Goal: Download file/media

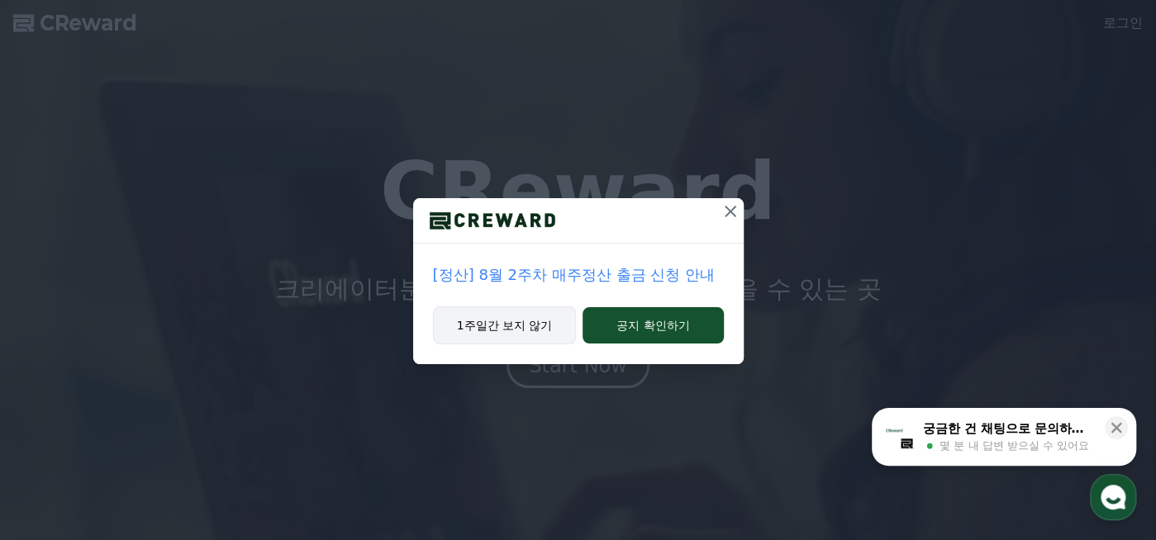
click at [511, 330] on button "1주일간 보지 않기" at bounding box center [505, 326] width 144 height 38
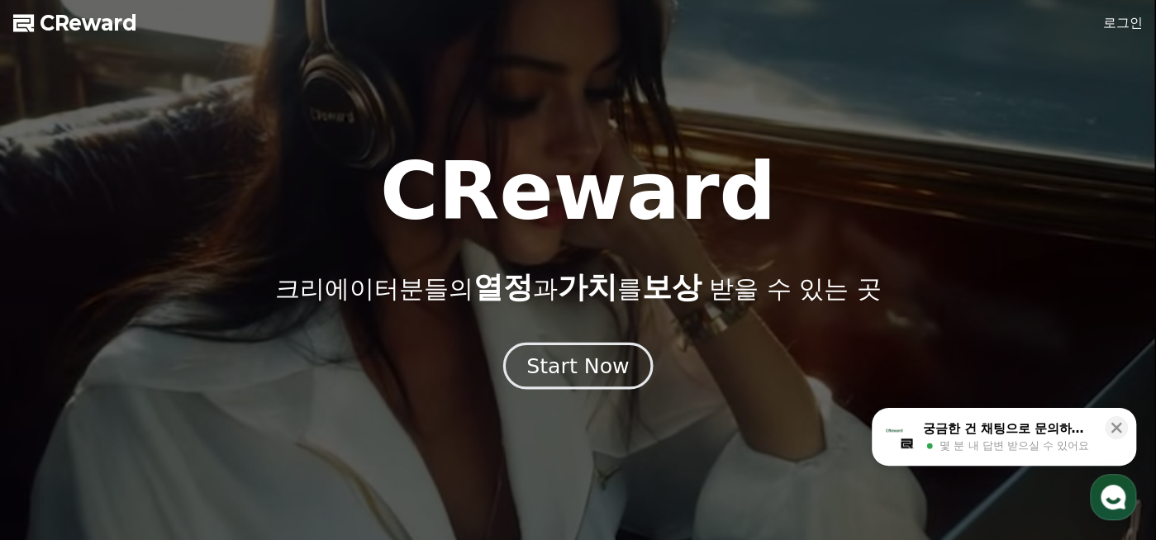
click at [617, 374] on div "Start Now" at bounding box center [577, 366] width 102 height 28
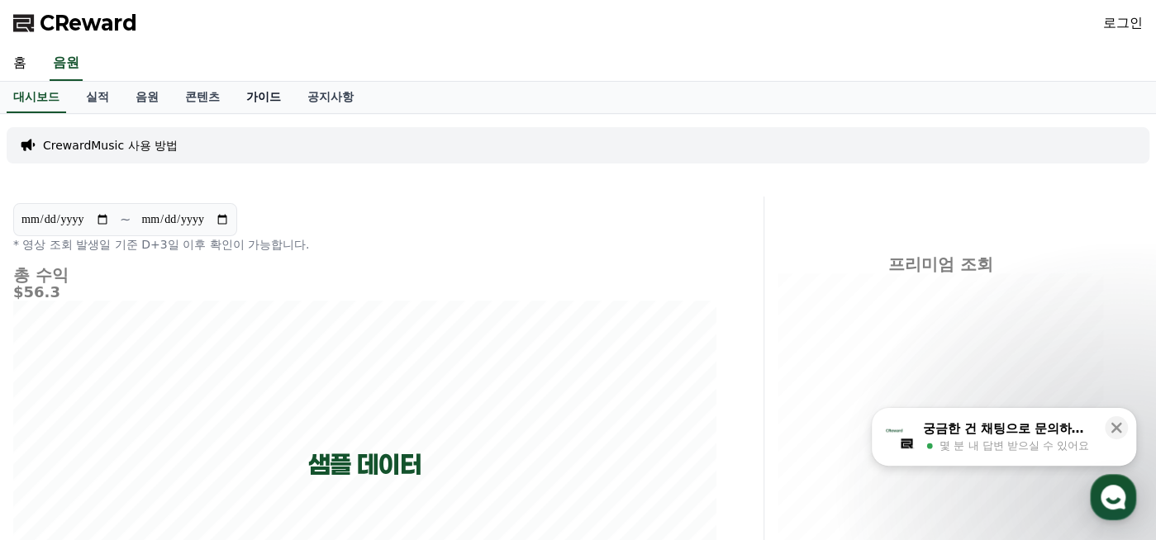
click at [261, 93] on link "가이드" at bounding box center [263, 97] width 61 height 31
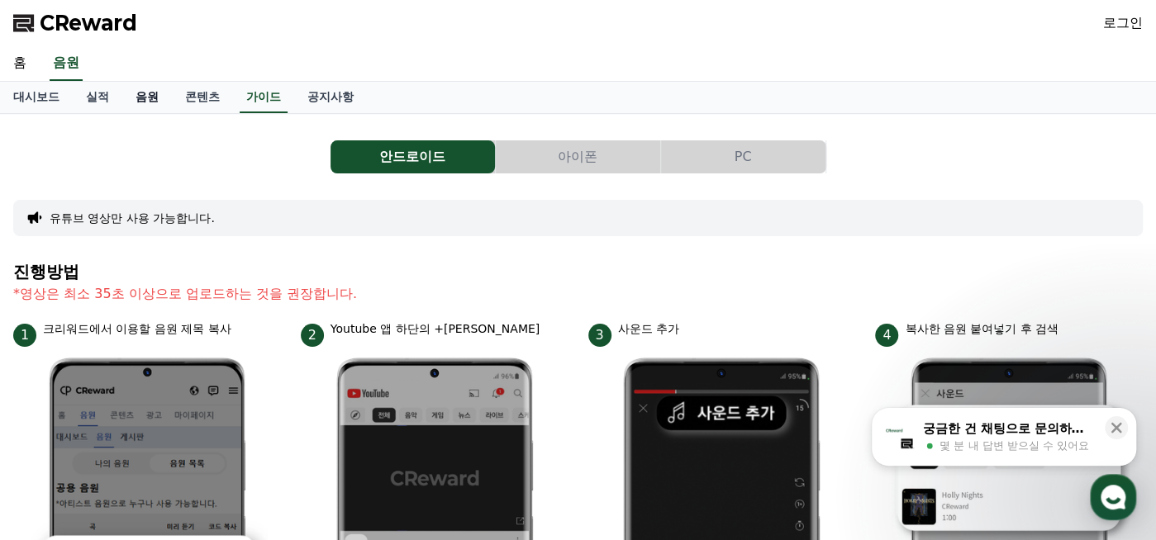
click at [154, 87] on link "음원" at bounding box center [147, 97] width 50 height 31
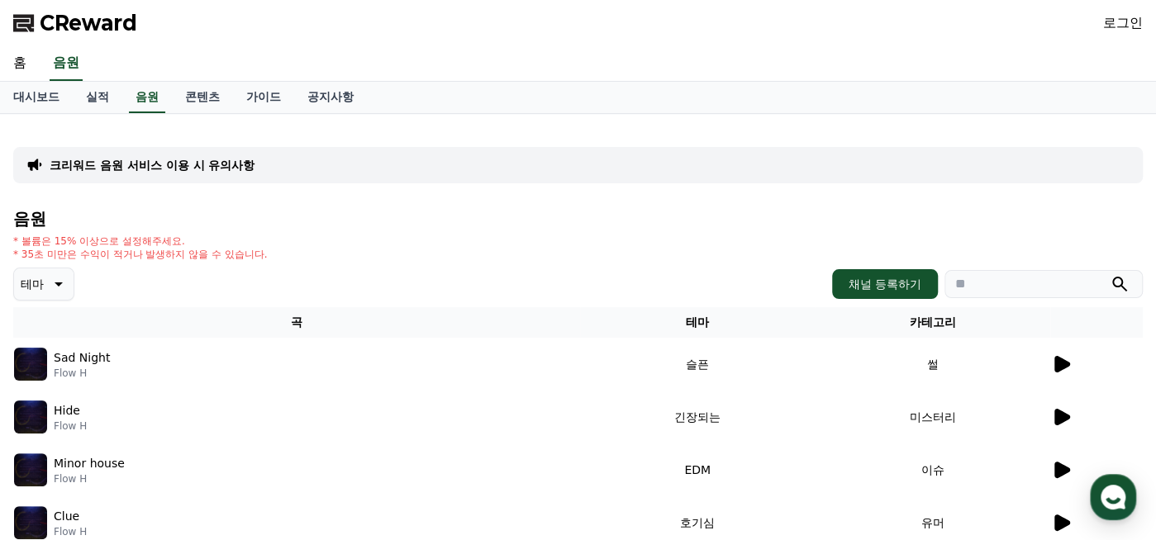
click at [1132, 26] on link "로그인" at bounding box center [1123, 23] width 40 height 20
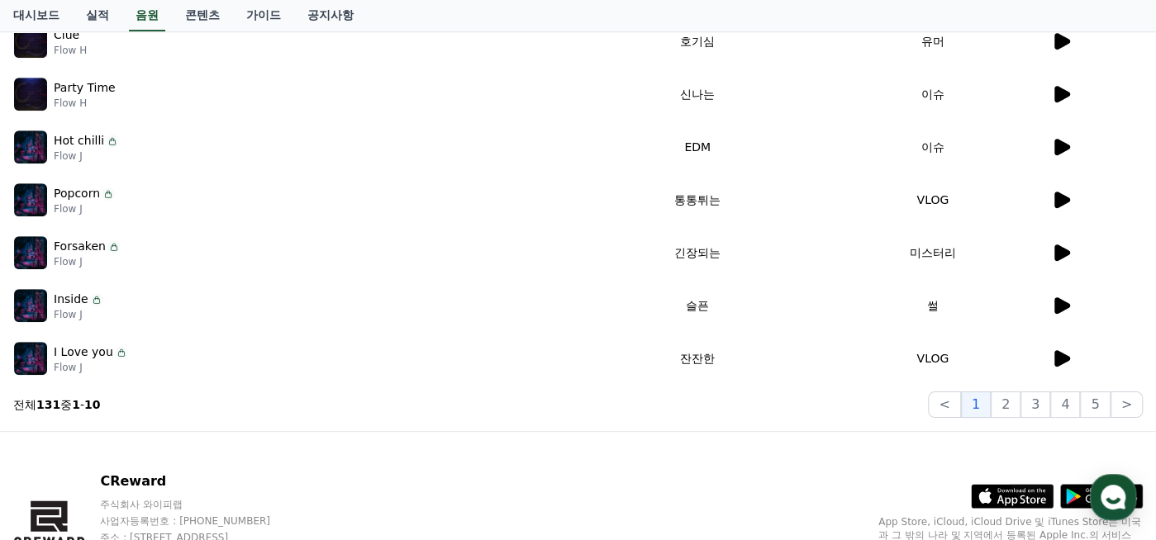
scroll to position [495, 0]
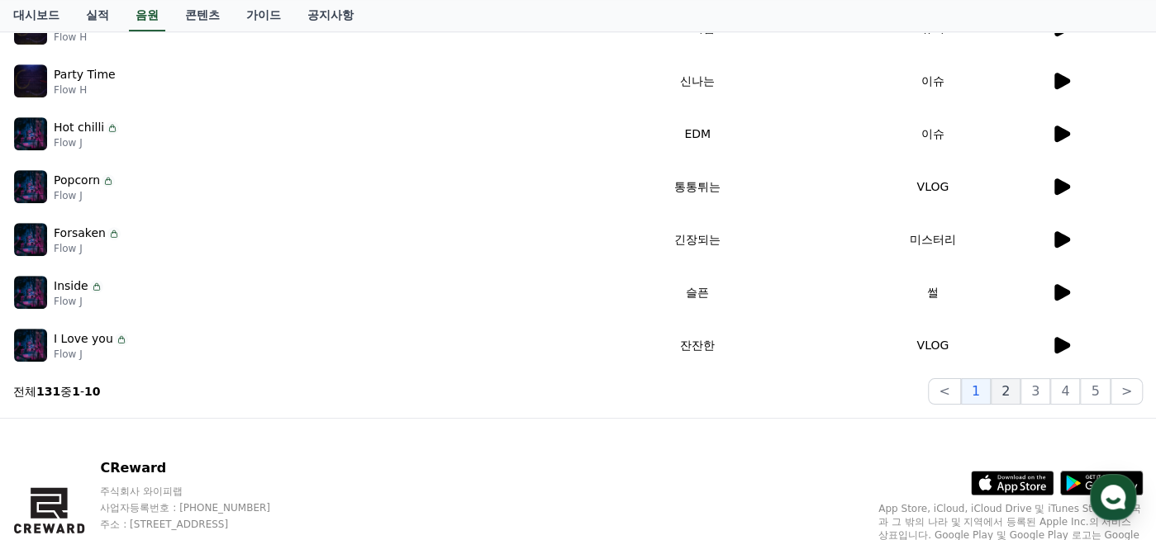
click at [1021, 397] on button "2" at bounding box center [1036, 392] width 30 height 26
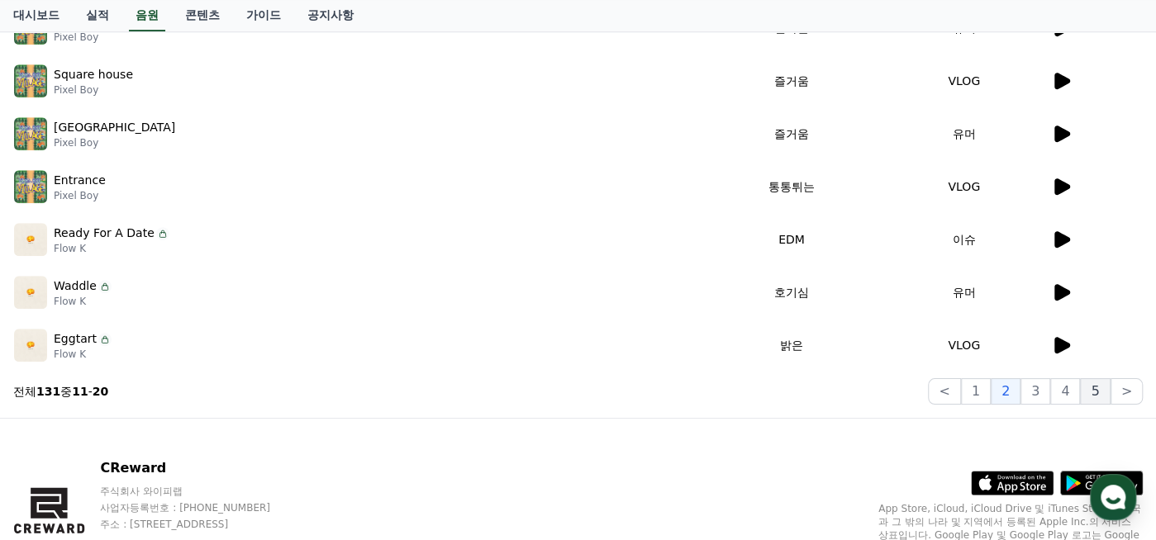
click at [1101, 395] on button "5" at bounding box center [1095, 392] width 30 height 26
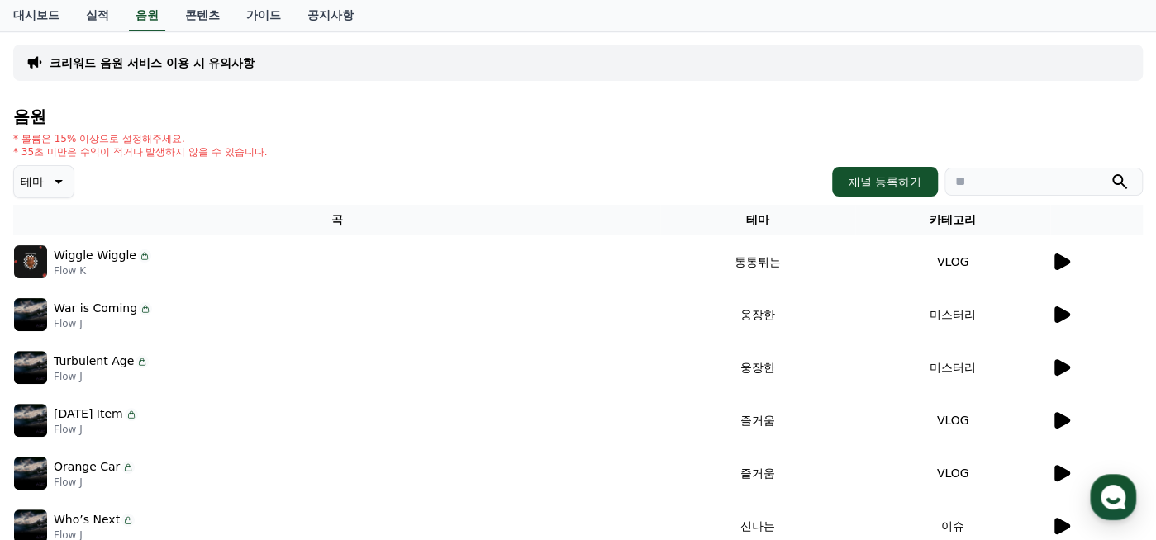
scroll to position [82, 0]
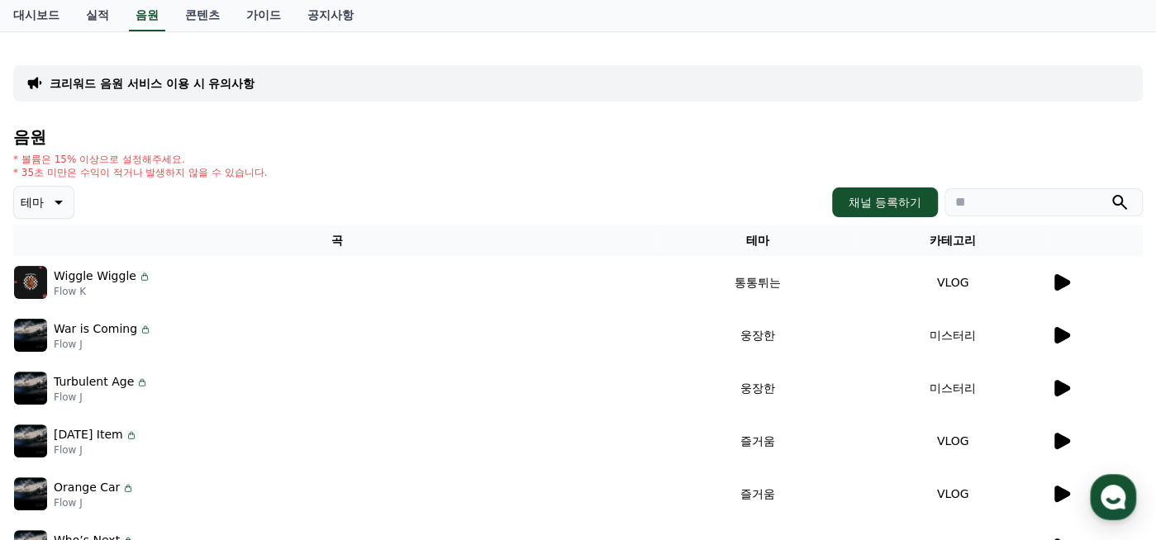
click at [41, 197] on p "테마" at bounding box center [32, 202] width 23 height 23
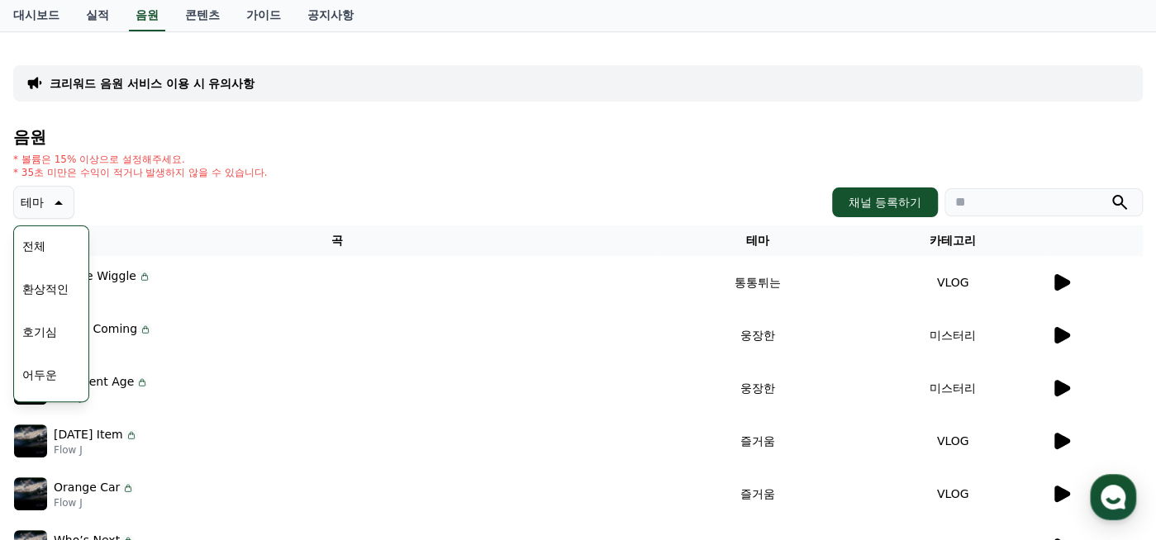
click at [36, 245] on button "전체" at bounding box center [34, 246] width 36 height 36
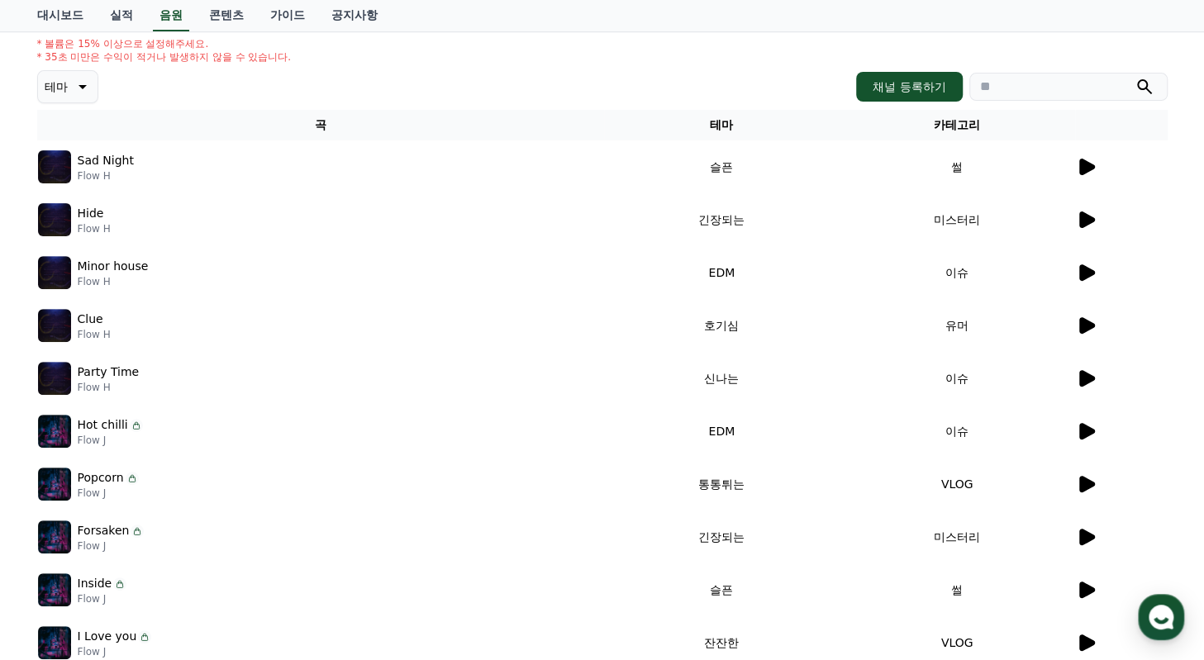
scroll to position [123, 0]
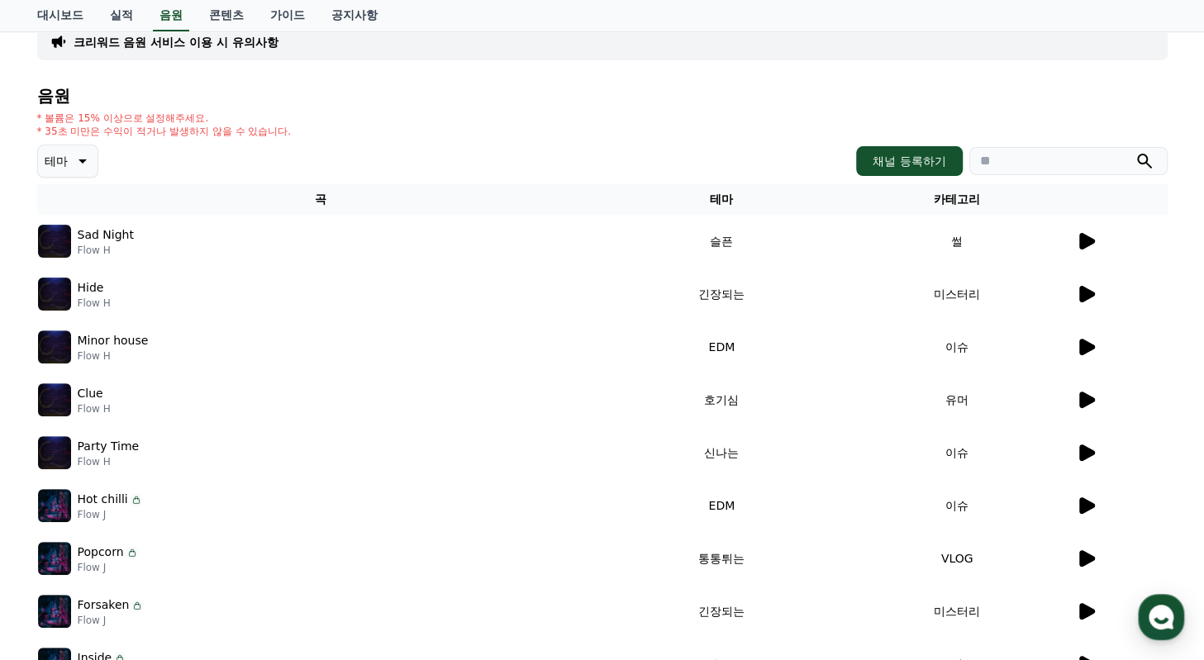
click at [79, 164] on icon at bounding box center [81, 161] width 20 height 20
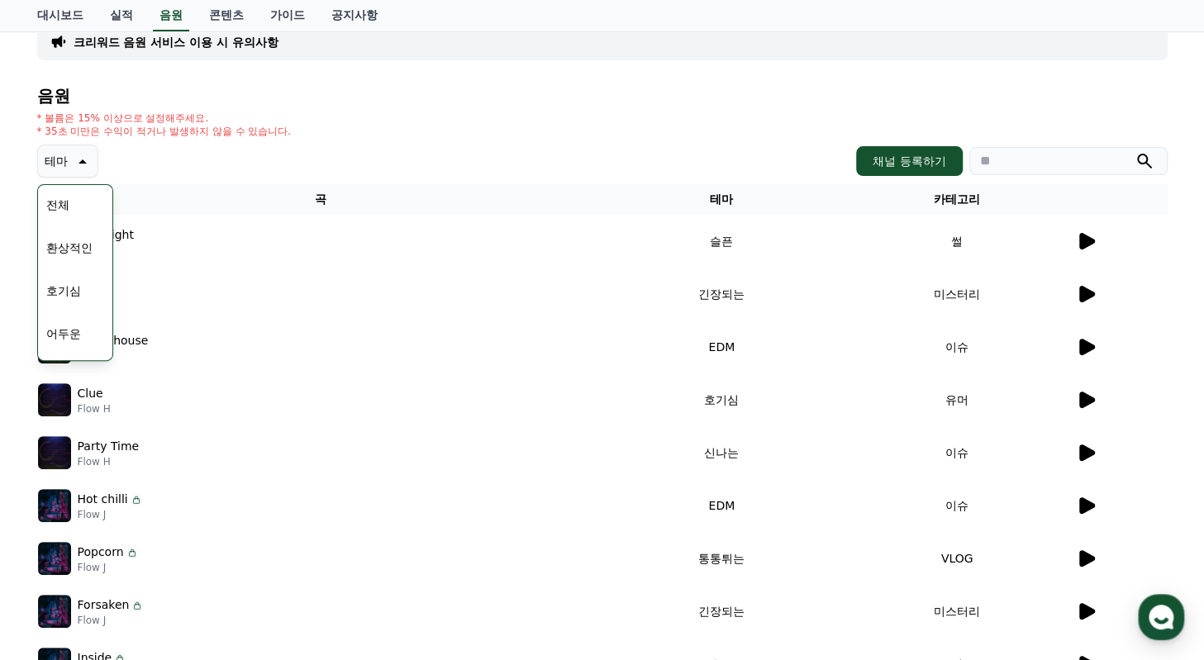
click at [60, 207] on button "전체" at bounding box center [58, 205] width 36 height 36
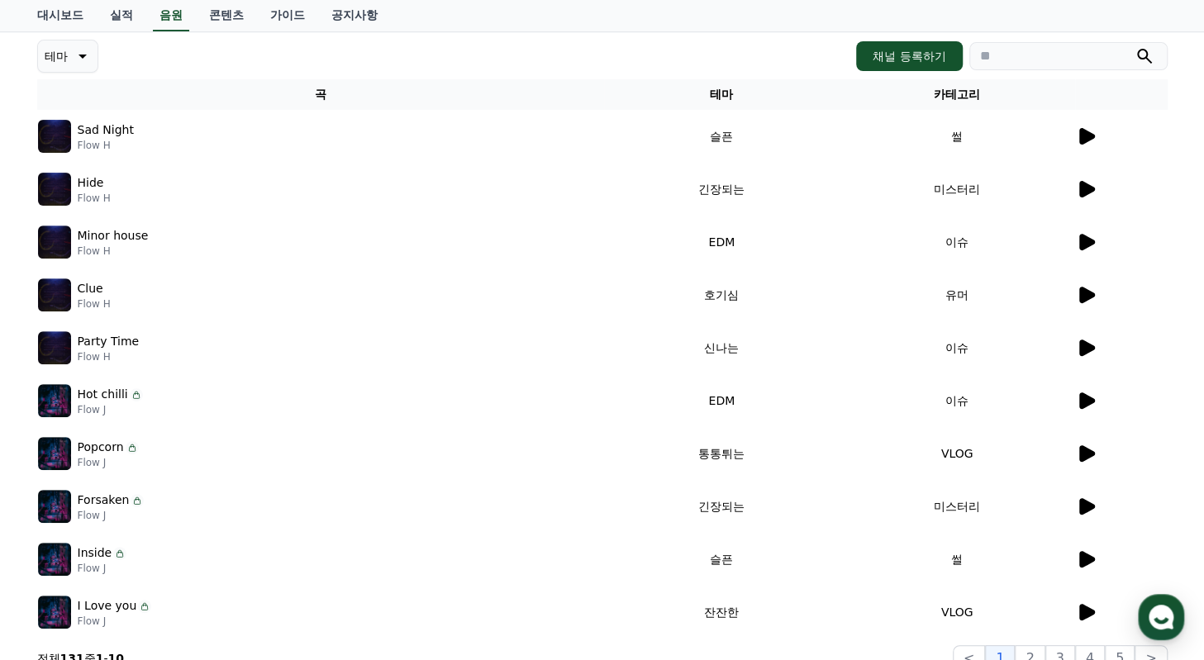
scroll to position [371, 0]
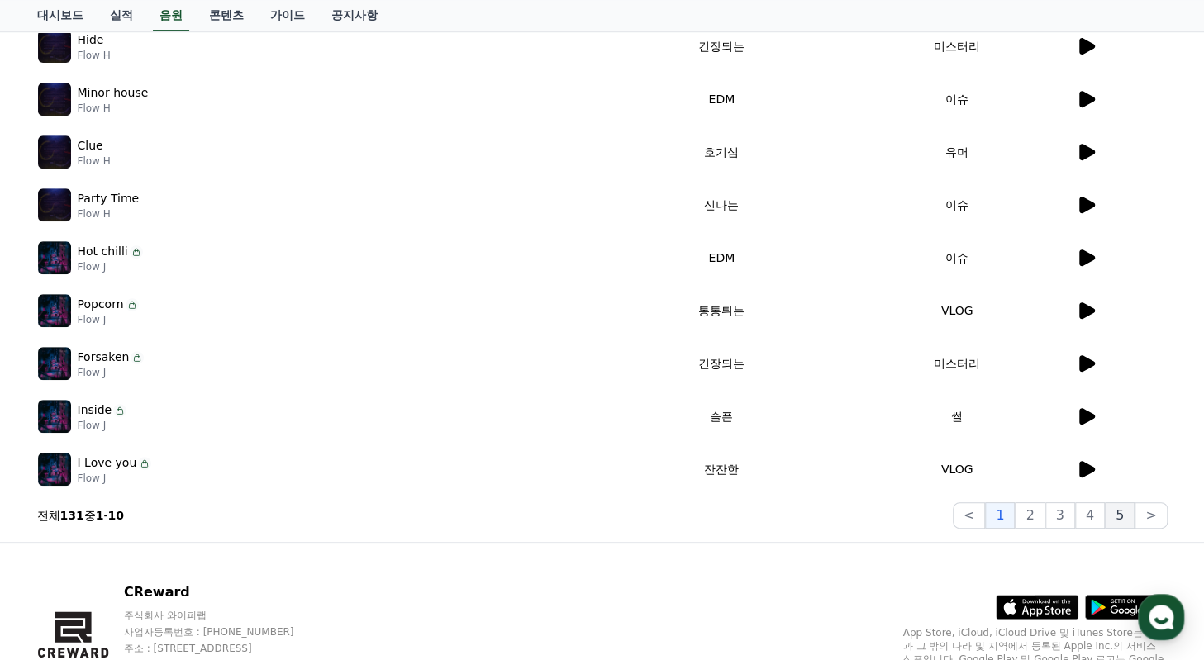
click at [1124, 518] on button "5" at bounding box center [1120, 515] width 30 height 26
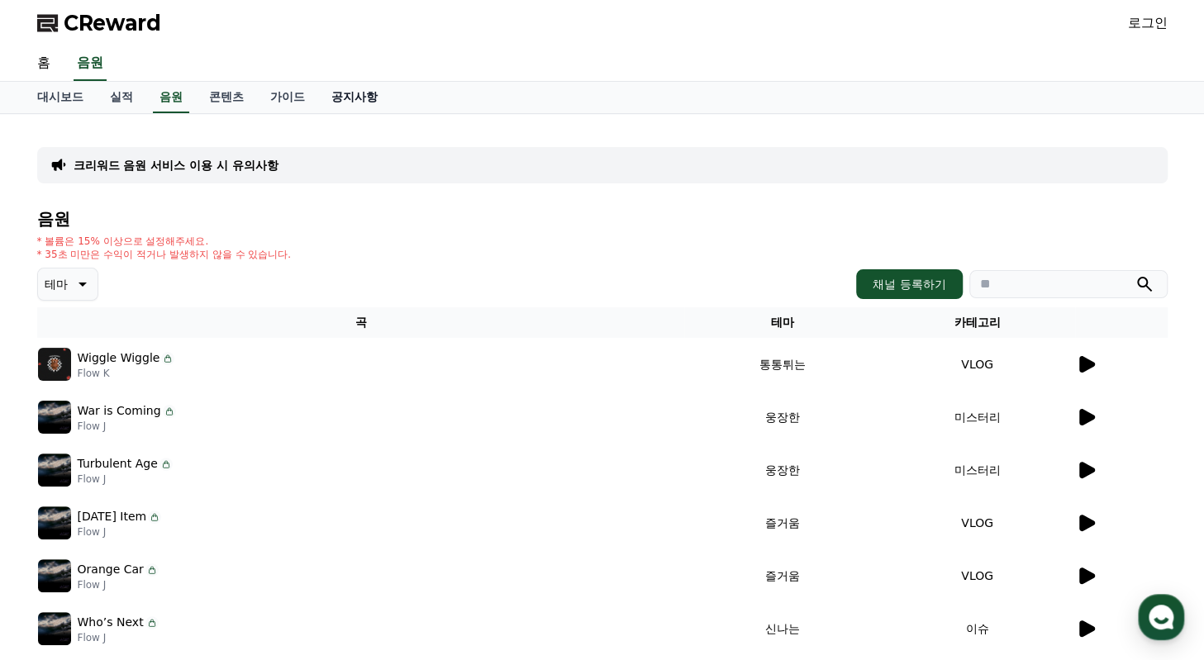
click at [350, 96] on link "공지사항" at bounding box center [354, 97] width 73 height 31
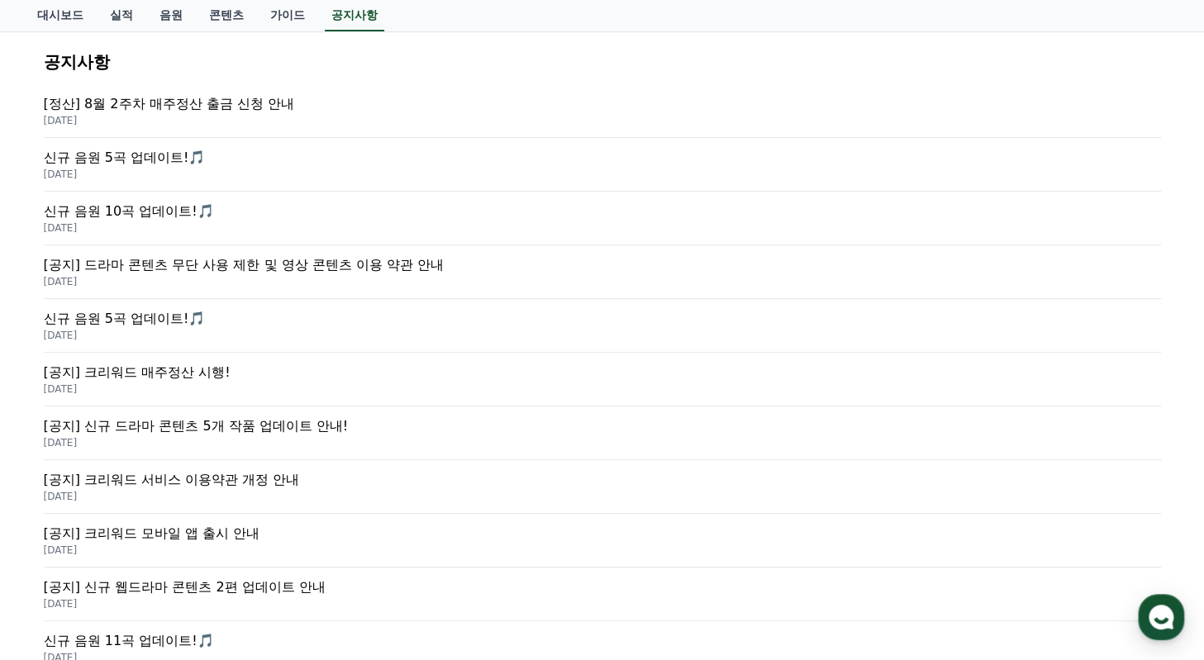
scroll to position [248, 0]
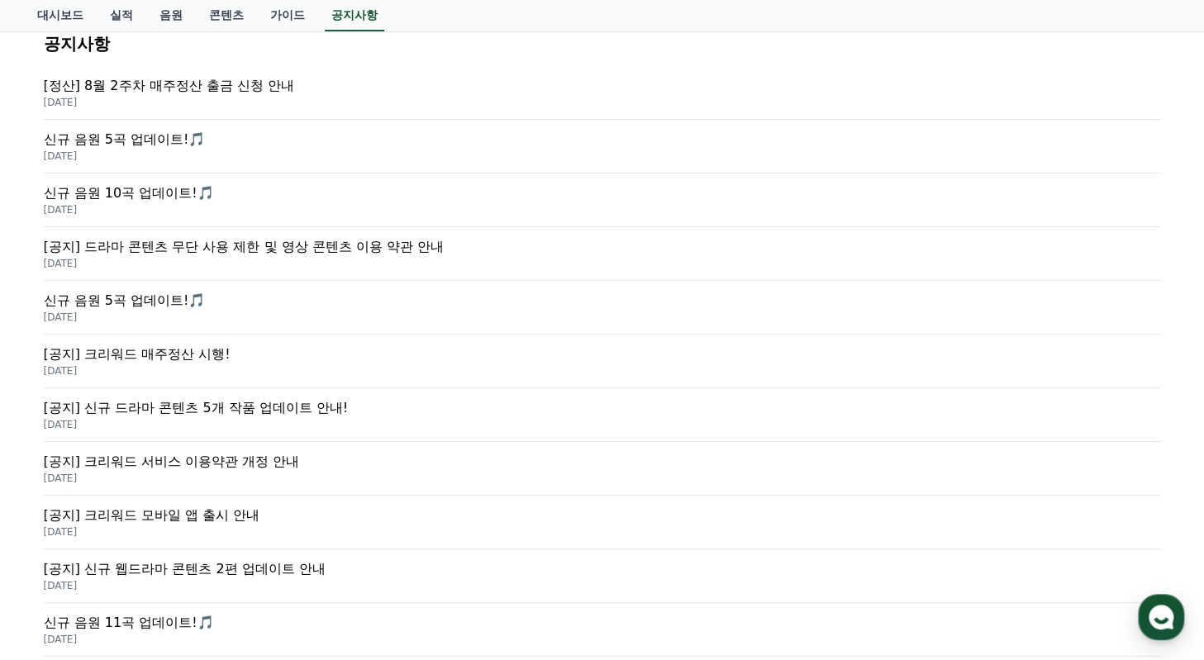
click at [142, 138] on p "신규 음원 5곡 업데이트!🎵" at bounding box center [602, 140] width 1117 height 20
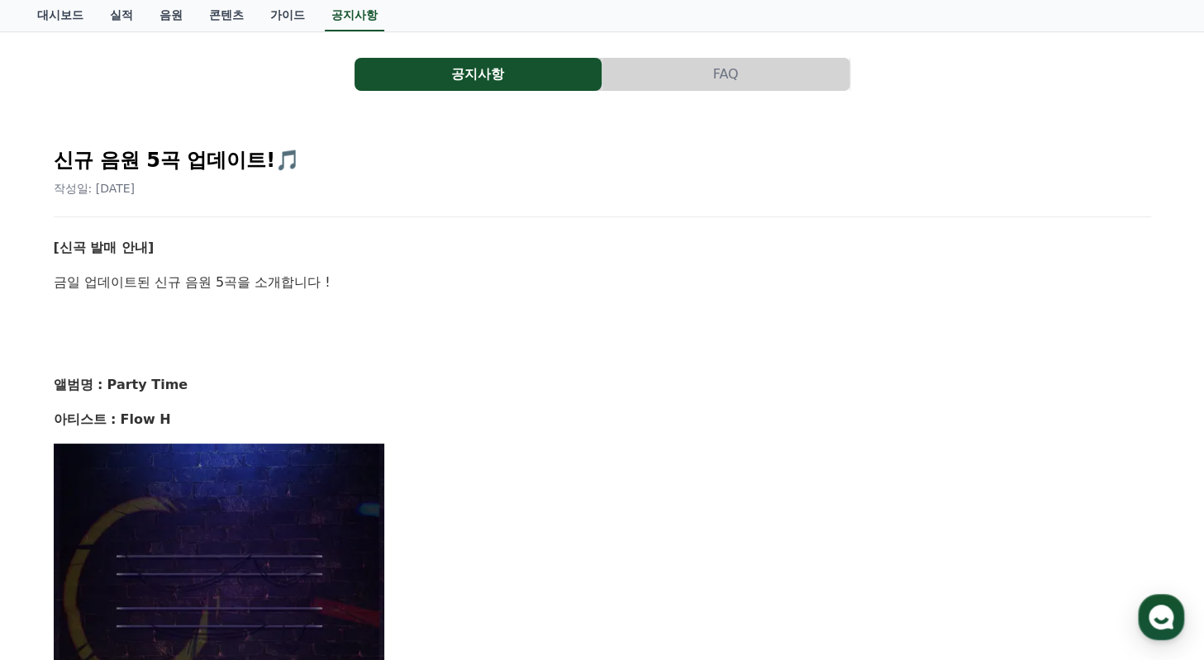
scroll to position [331, 0]
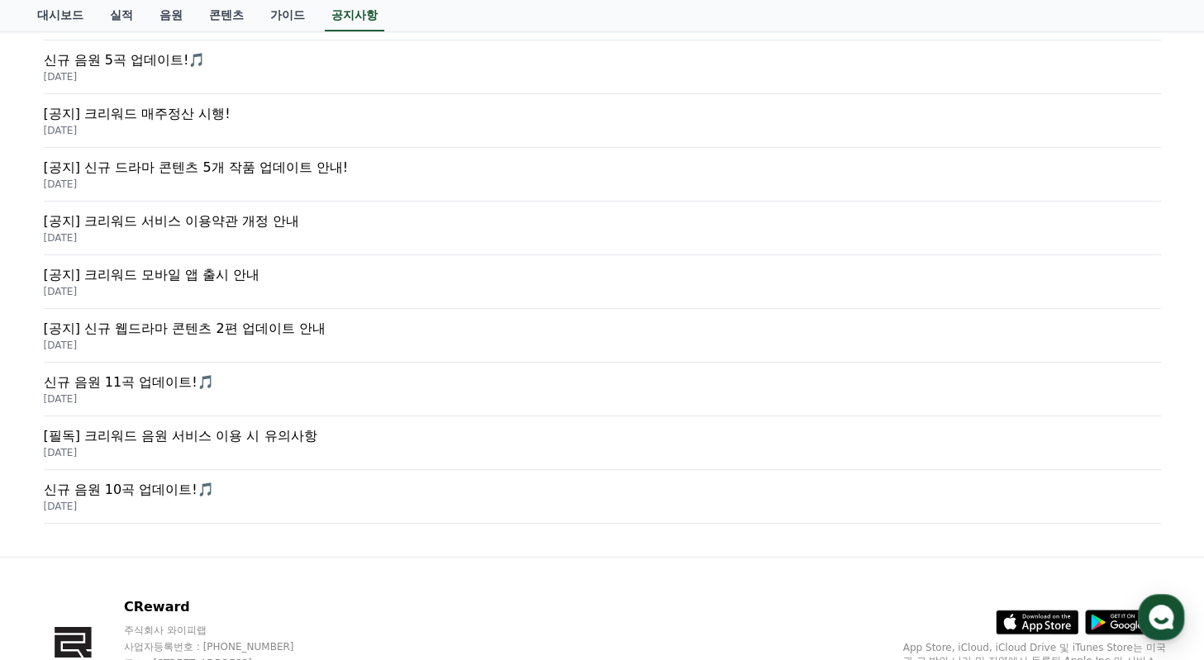
scroll to position [413, 0]
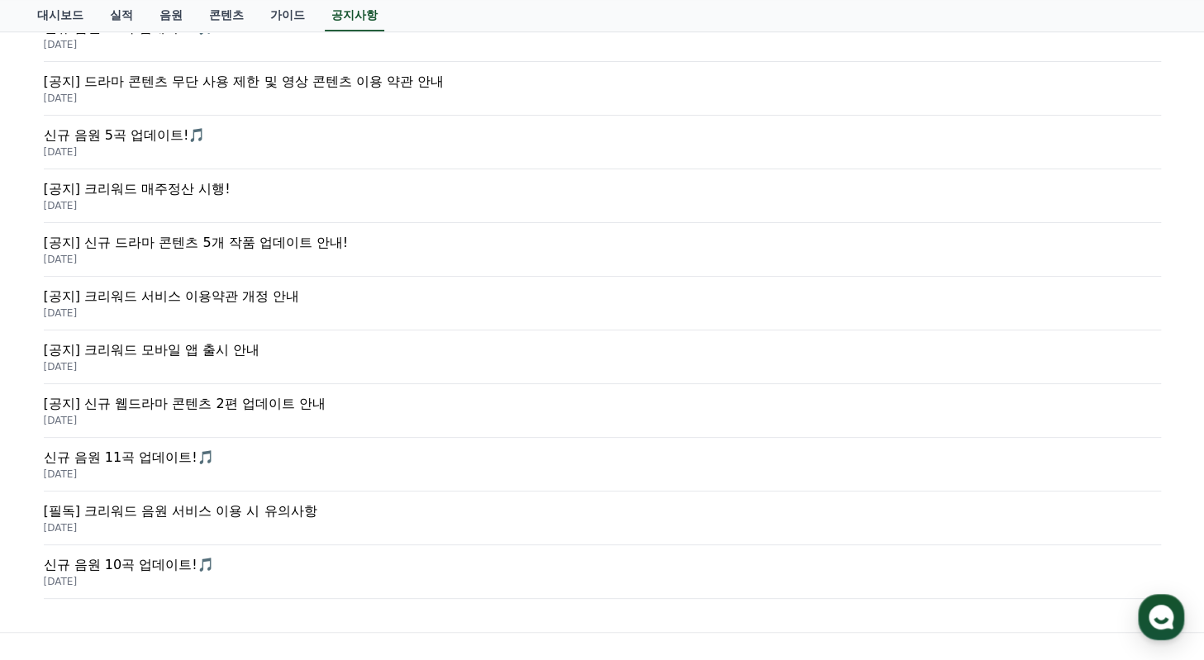
click at [287, 85] on p "[공지] 드라마 콘텐츠 무단 사용 제한 및 영상 콘텐츠 이용 약관 안내" at bounding box center [602, 82] width 1117 height 20
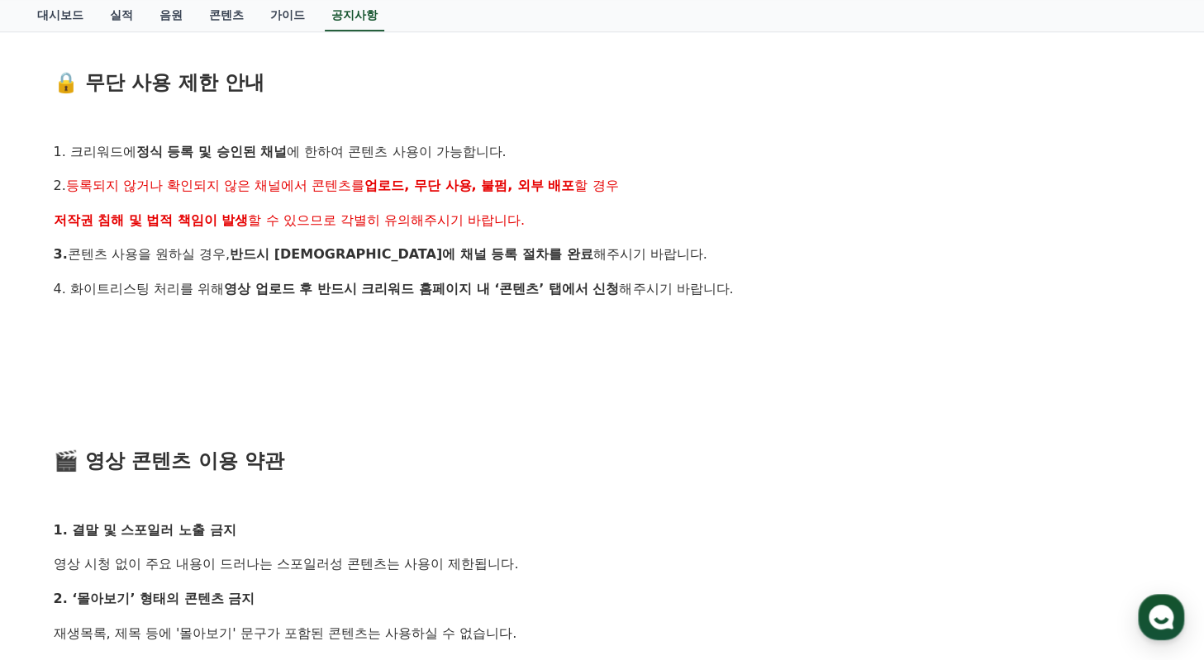
scroll to position [661, 0]
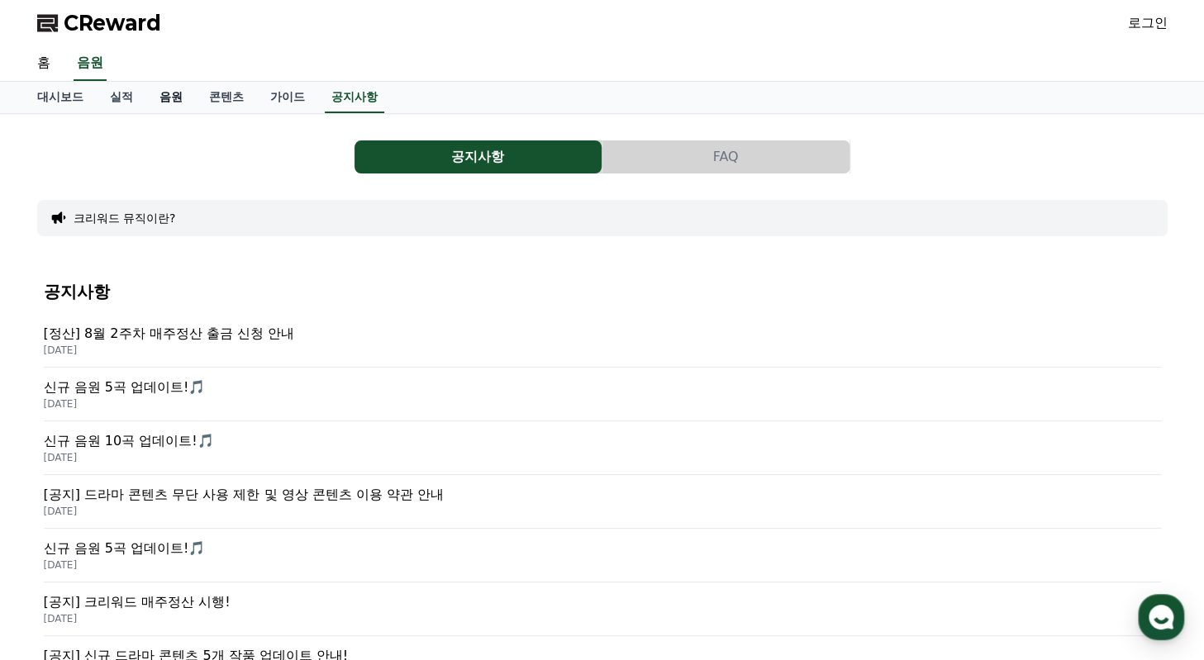
click at [174, 93] on link "음원" at bounding box center [171, 97] width 50 height 31
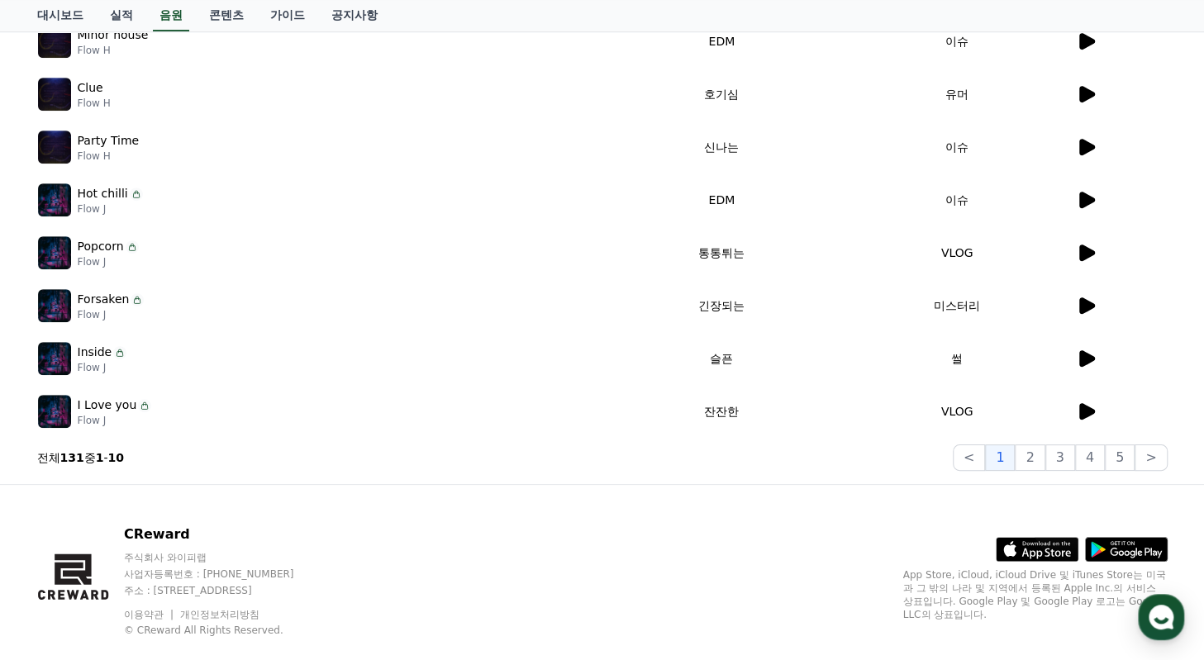
scroll to position [458, 0]
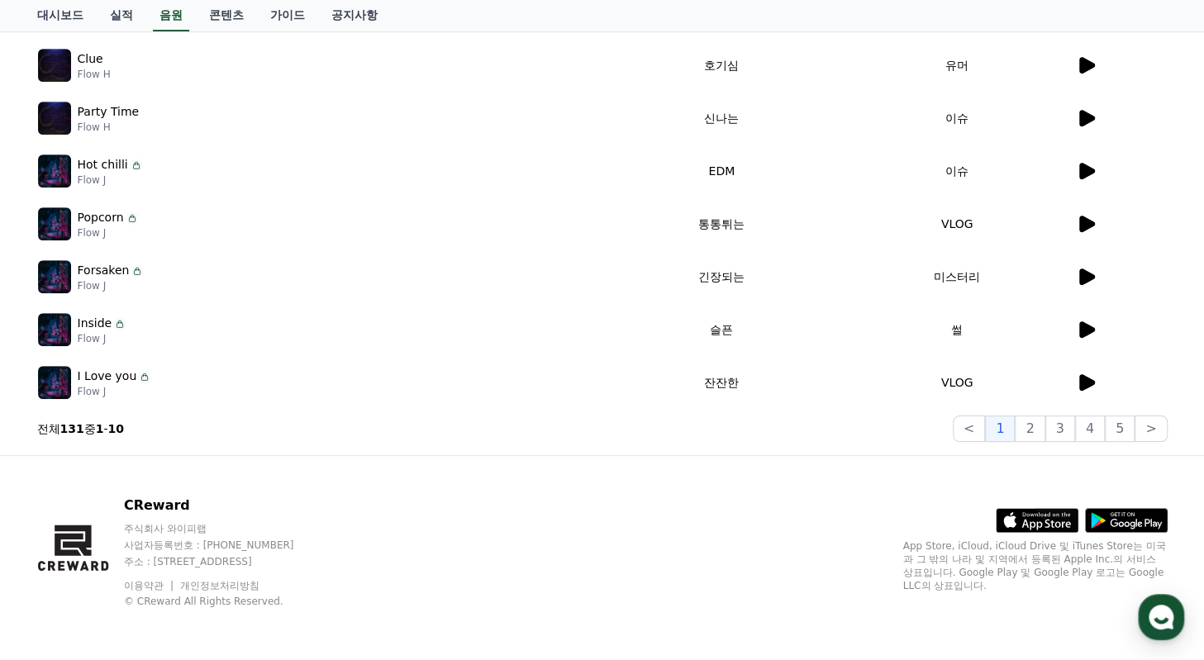
drag, startPoint x: 160, startPoint y: 563, endPoint x: 307, endPoint y: 564, distance: 147.1
click at [306, 564] on p "주소 : [STREET_ADDRESS]" at bounding box center [225, 561] width 202 height 13
copy p "경기도 김포시 양촌읍 양곡로 495"
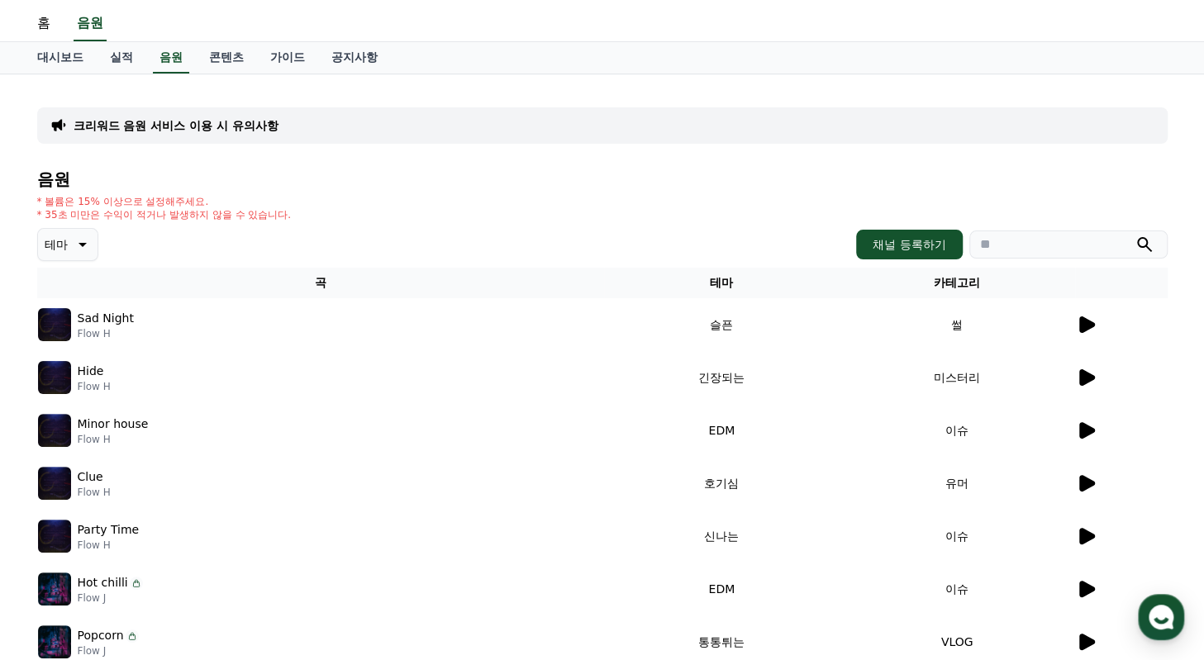
scroll to position [0, 0]
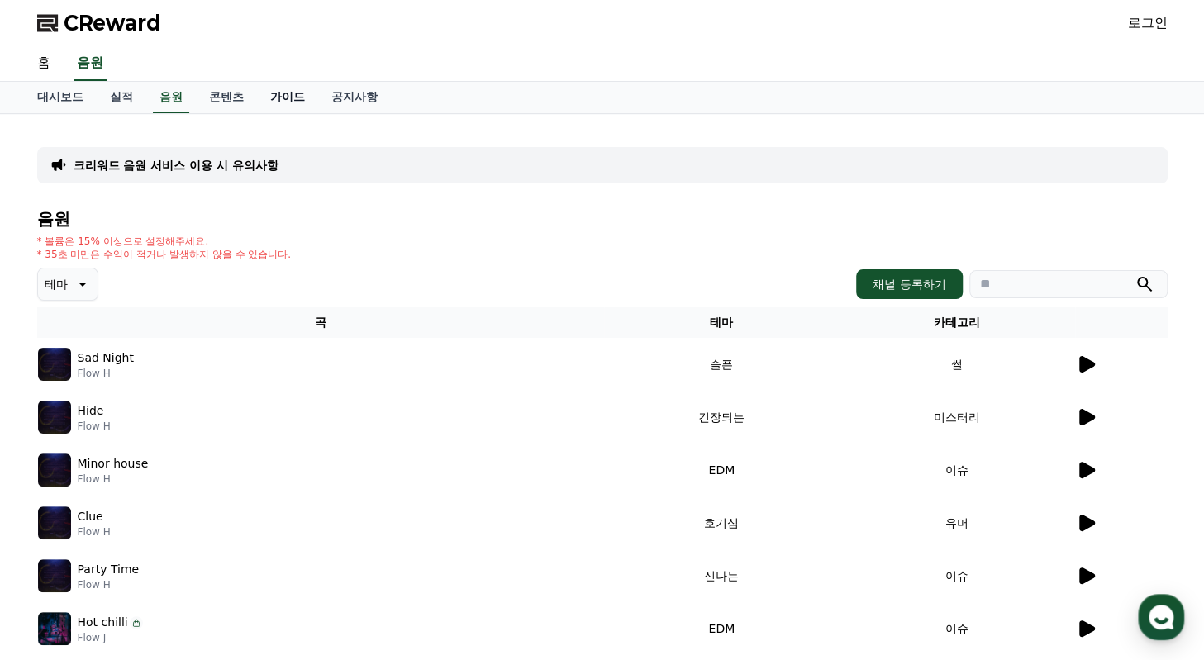
click at [291, 102] on link "가이드" at bounding box center [287, 97] width 61 height 31
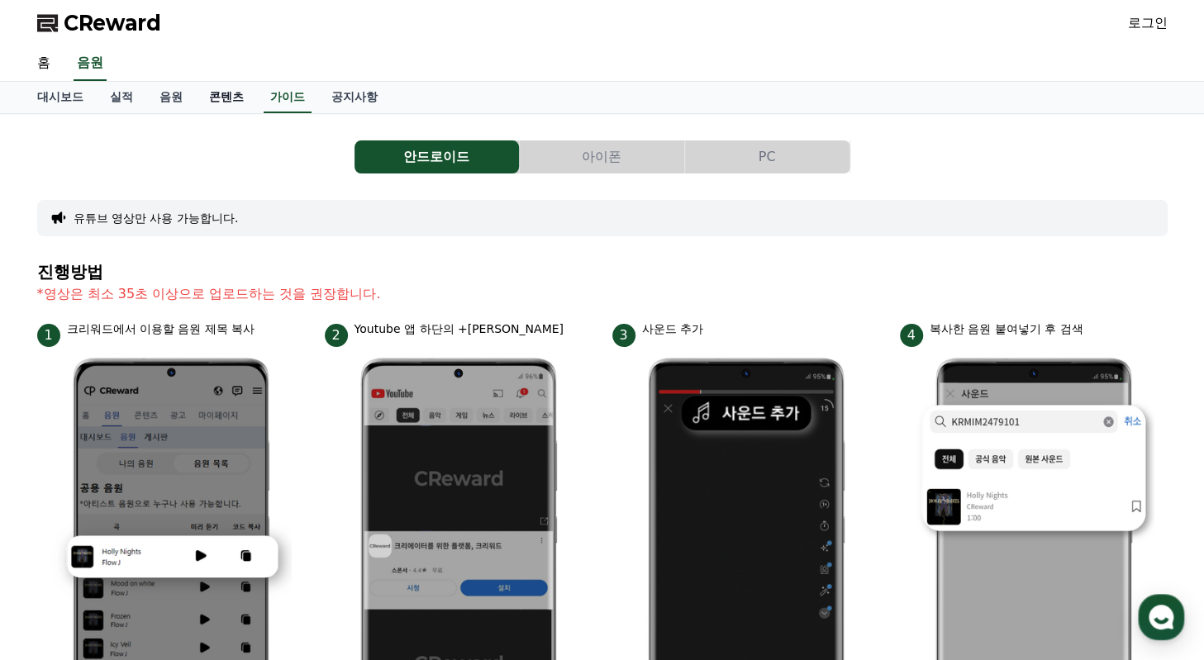
click at [212, 97] on link "콘텐츠" at bounding box center [226, 97] width 61 height 31
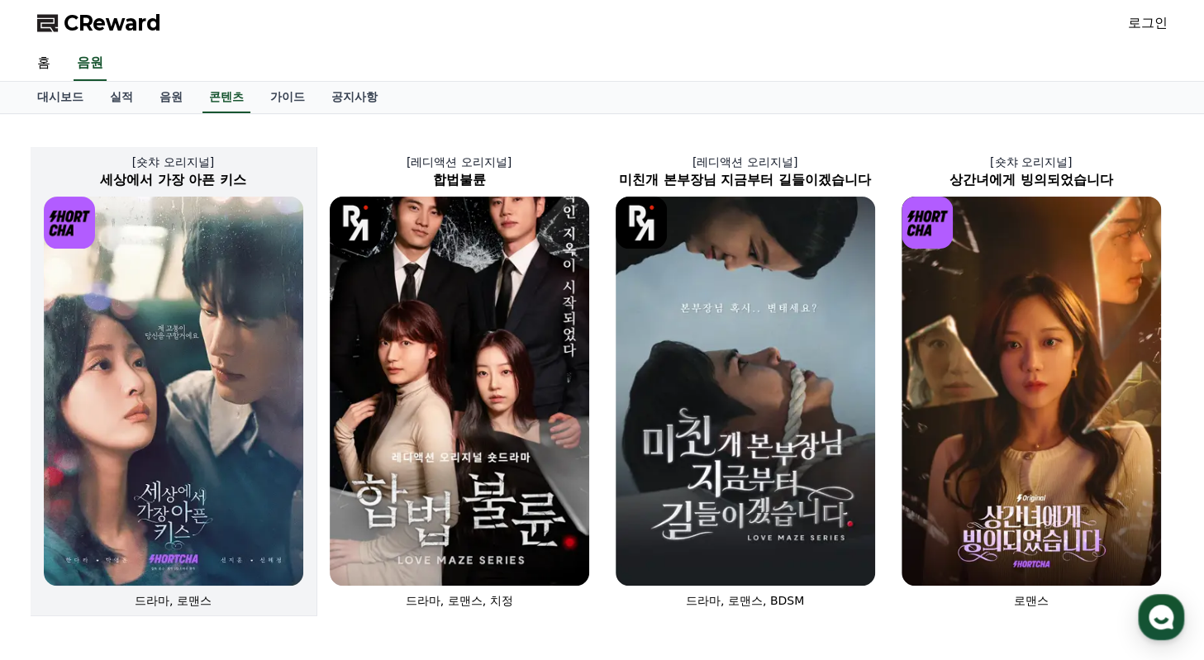
click at [223, 332] on img at bounding box center [174, 391] width 260 height 389
click at [117, 323] on img at bounding box center [174, 391] width 260 height 389
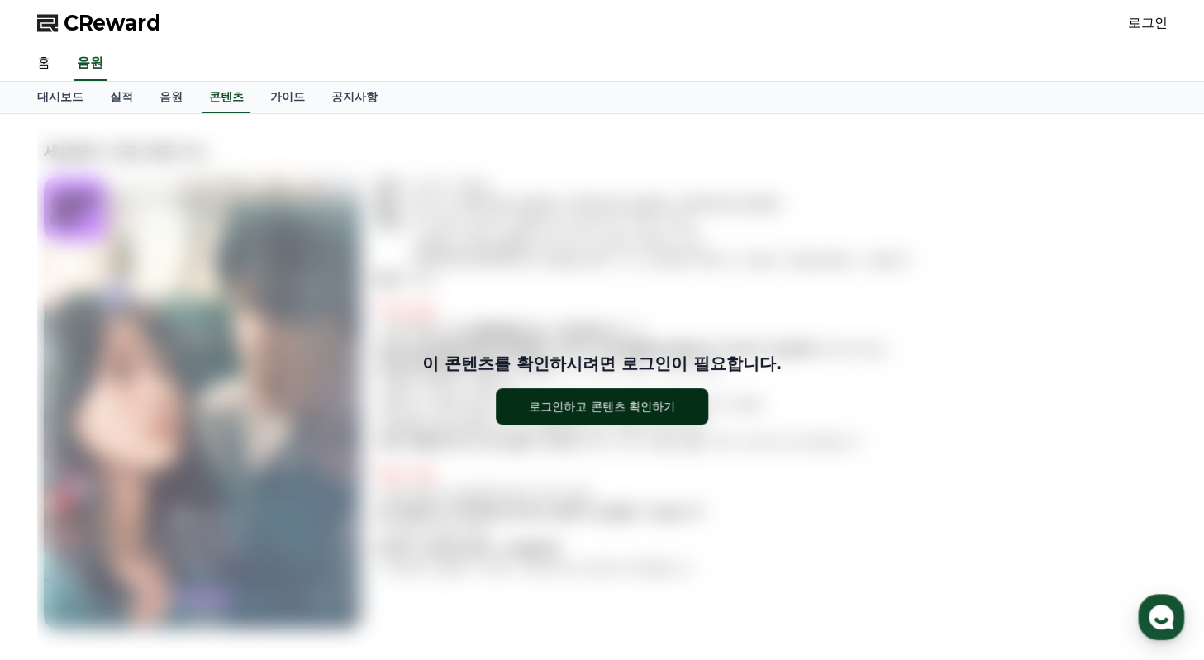
click at [560, 394] on button "로그인하고 콘텐츠 확인하기" at bounding box center [602, 406] width 212 height 36
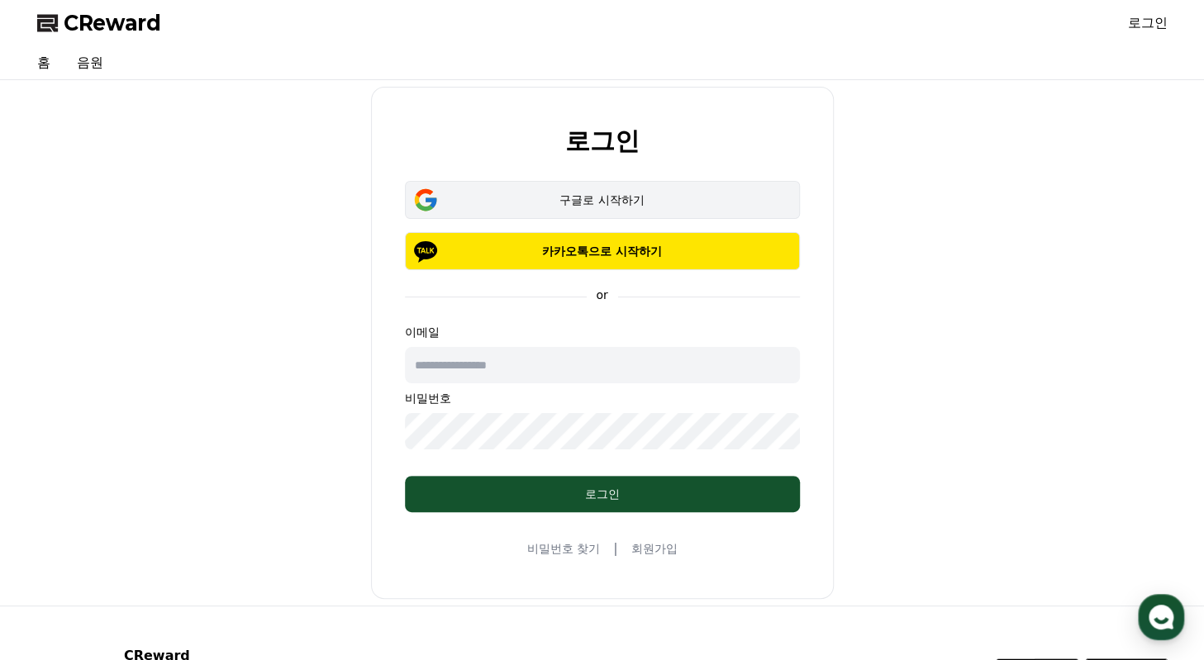
click at [591, 204] on div "구글로 시작하기" at bounding box center [602, 200] width 347 height 17
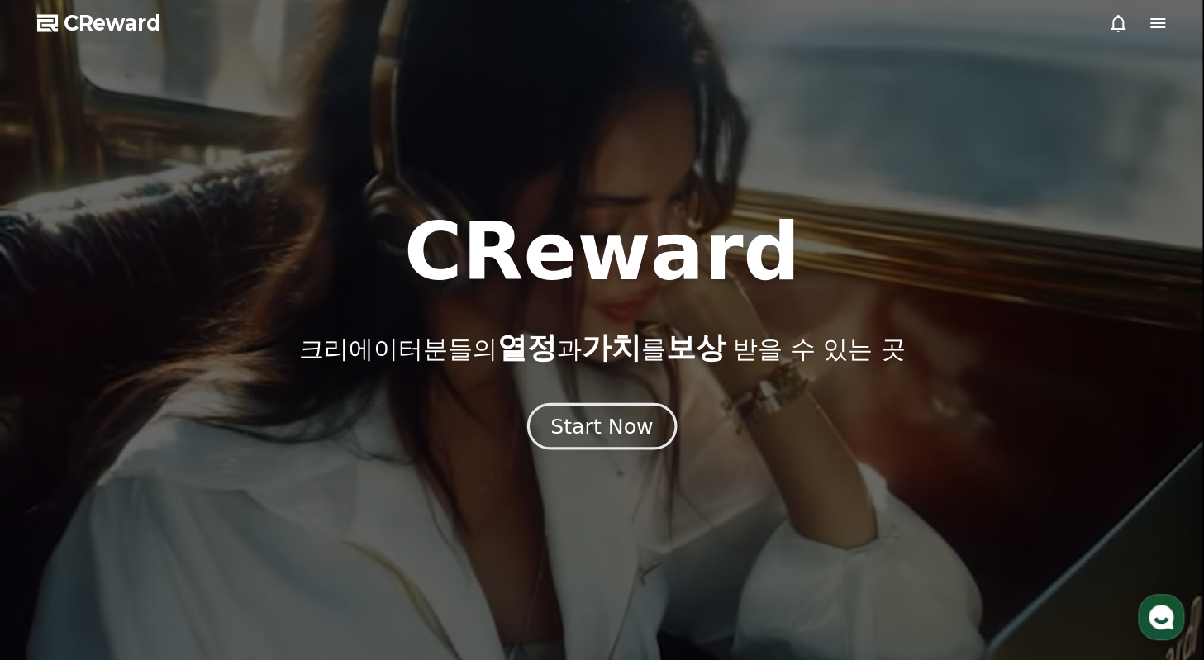
click at [647, 434] on div "Start Now" at bounding box center [601, 426] width 102 height 28
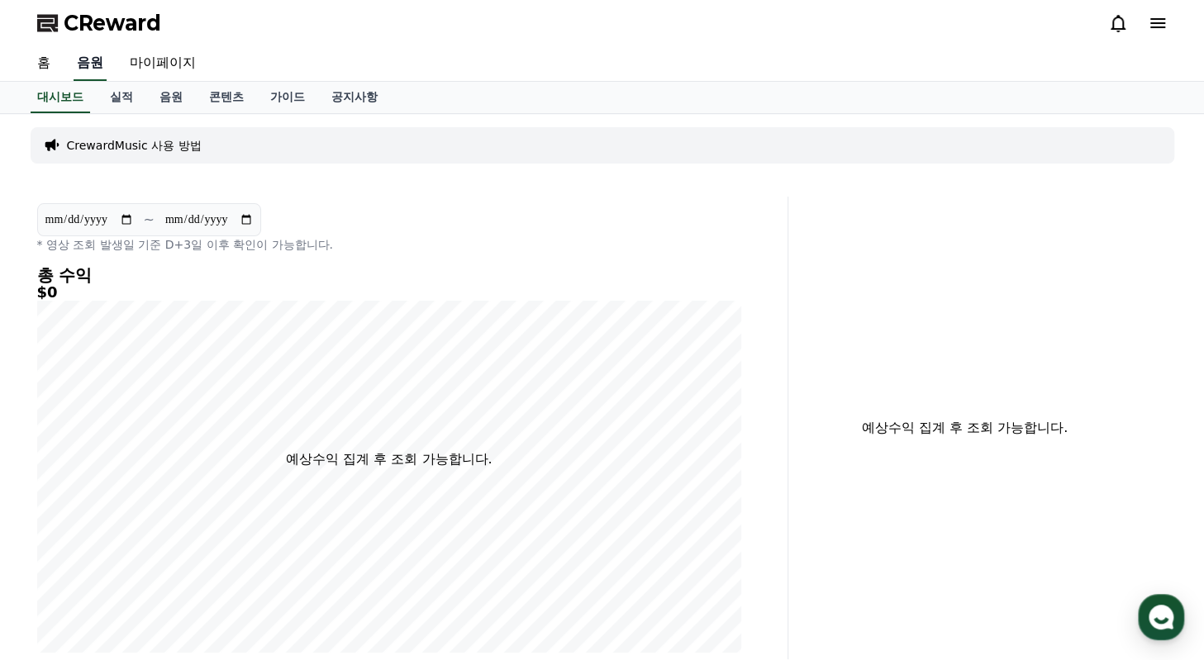
click at [98, 70] on link "음원" at bounding box center [90, 63] width 33 height 35
click at [219, 100] on link "콘텐츠" at bounding box center [226, 97] width 61 height 31
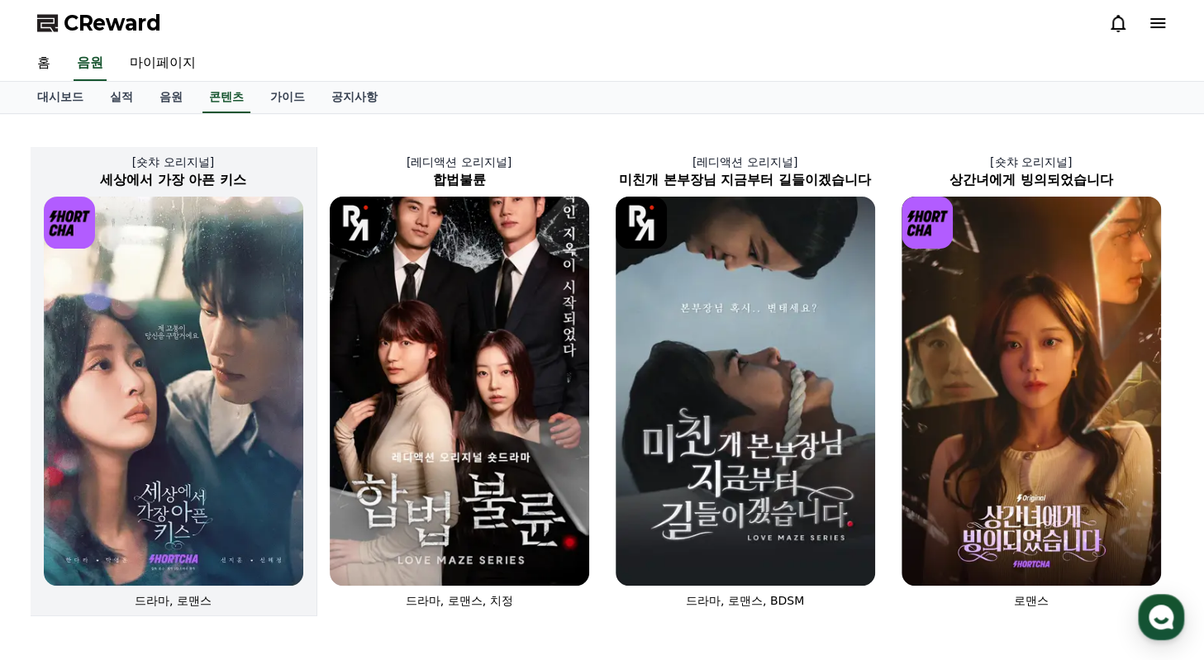
click at [164, 365] on img at bounding box center [174, 391] width 260 height 389
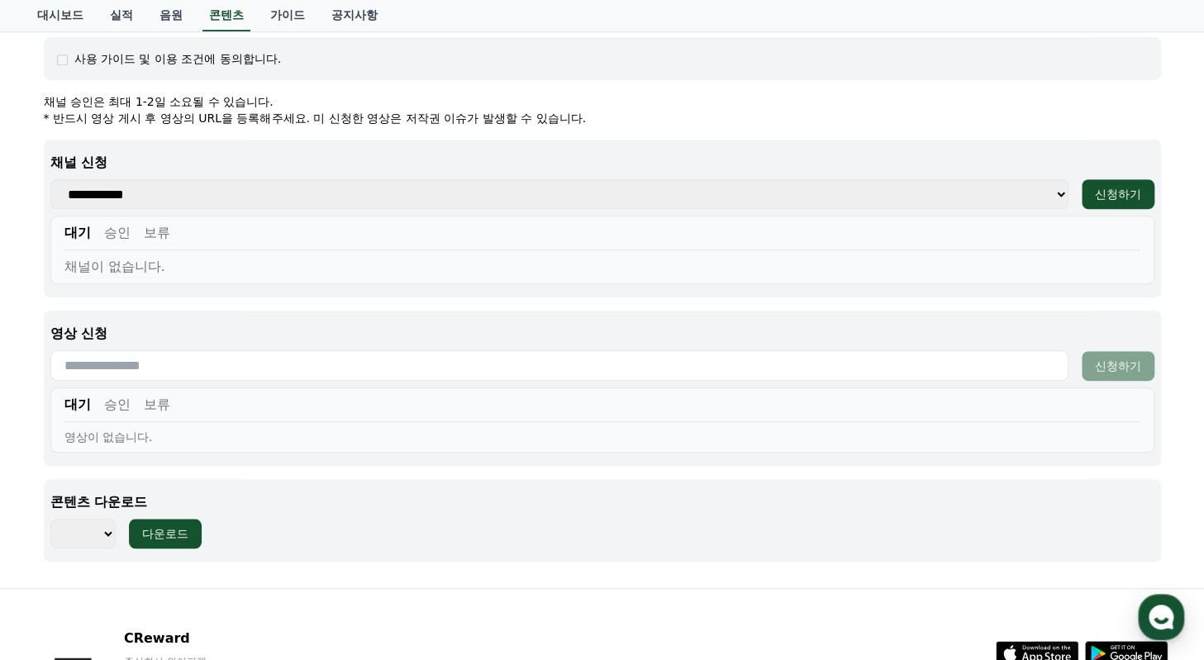
scroll to position [661, 0]
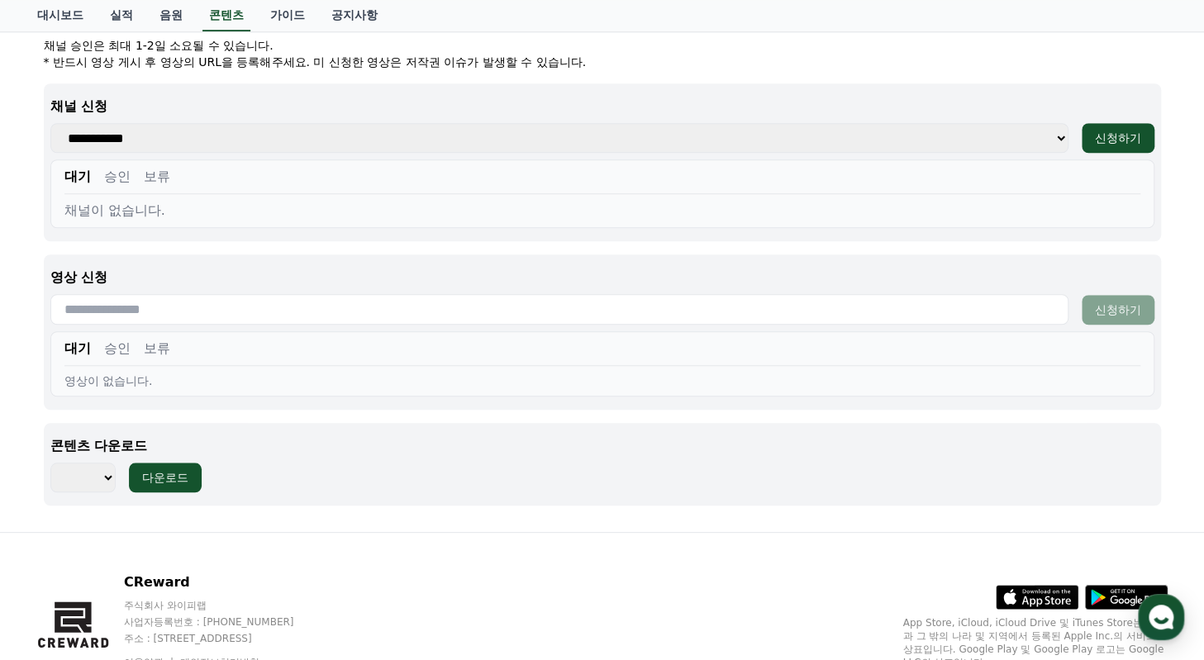
click at [106, 473] on select "*** ***" at bounding box center [82, 478] width 65 height 30
select select "**********"
click at [50, 463] on select "*** ***" at bounding box center [82, 478] width 65 height 30
click at [149, 474] on div "다운로드" at bounding box center [165, 477] width 46 height 17
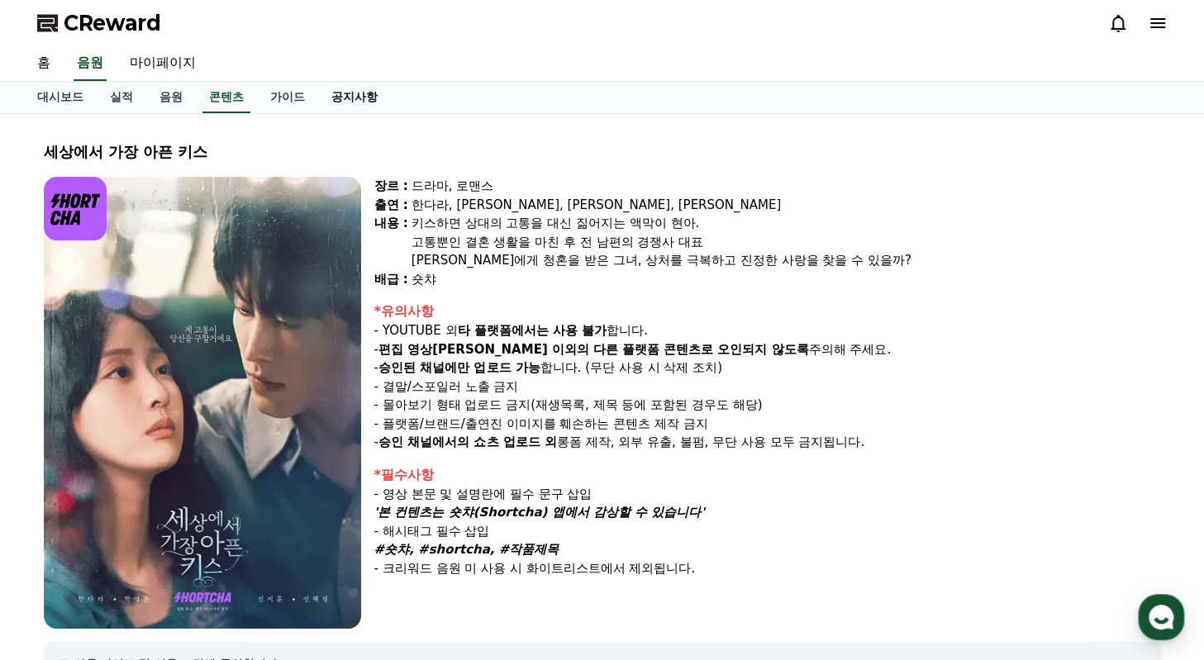
scroll to position [0, 0]
click at [352, 97] on link "공지사항" at bounding box center [354, 97] width 73 height 31
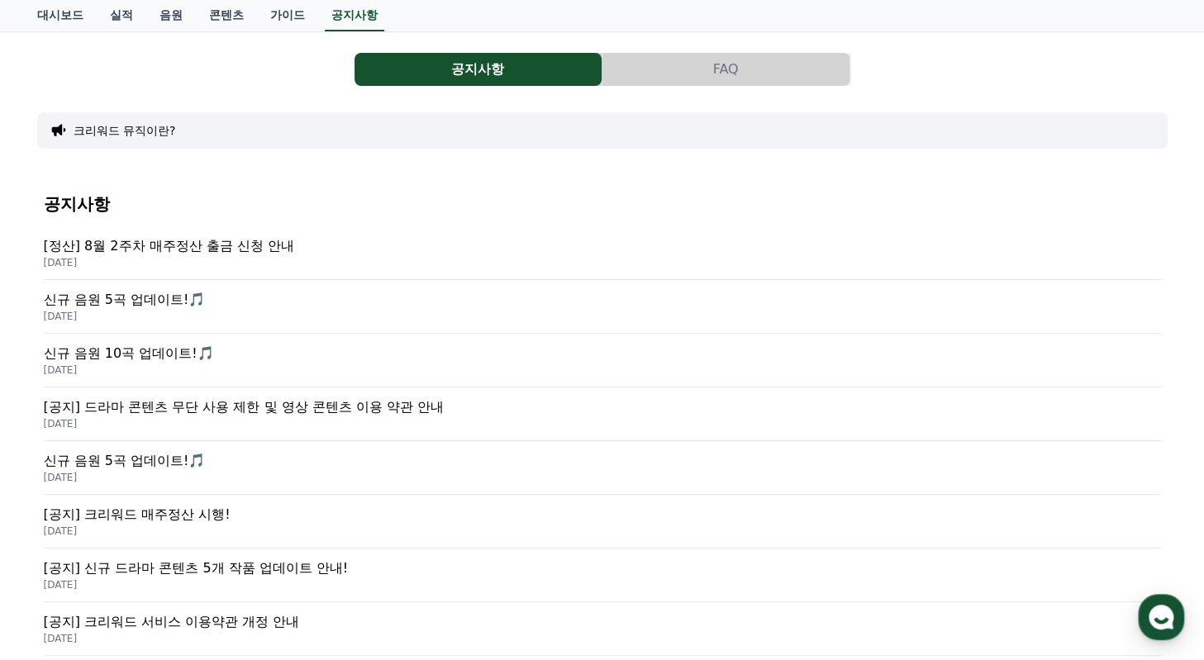
scroll to position [7, 0]
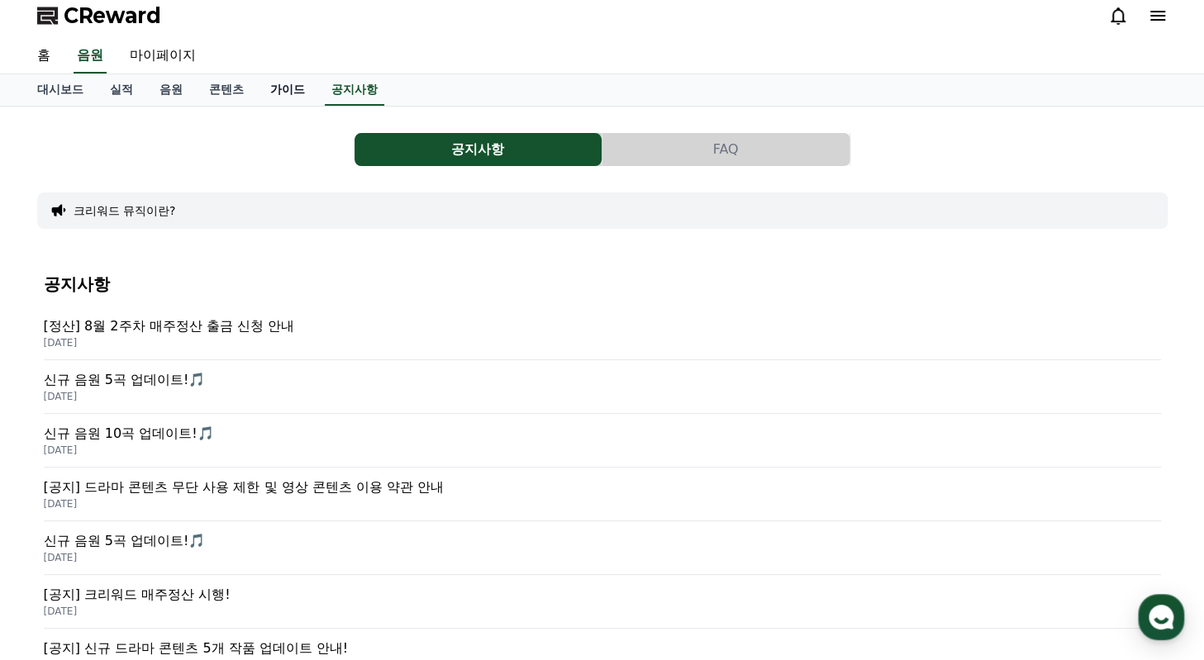
click at [291, 85] on link "가이드" at bounding box center [287, 89] width 61 height 31
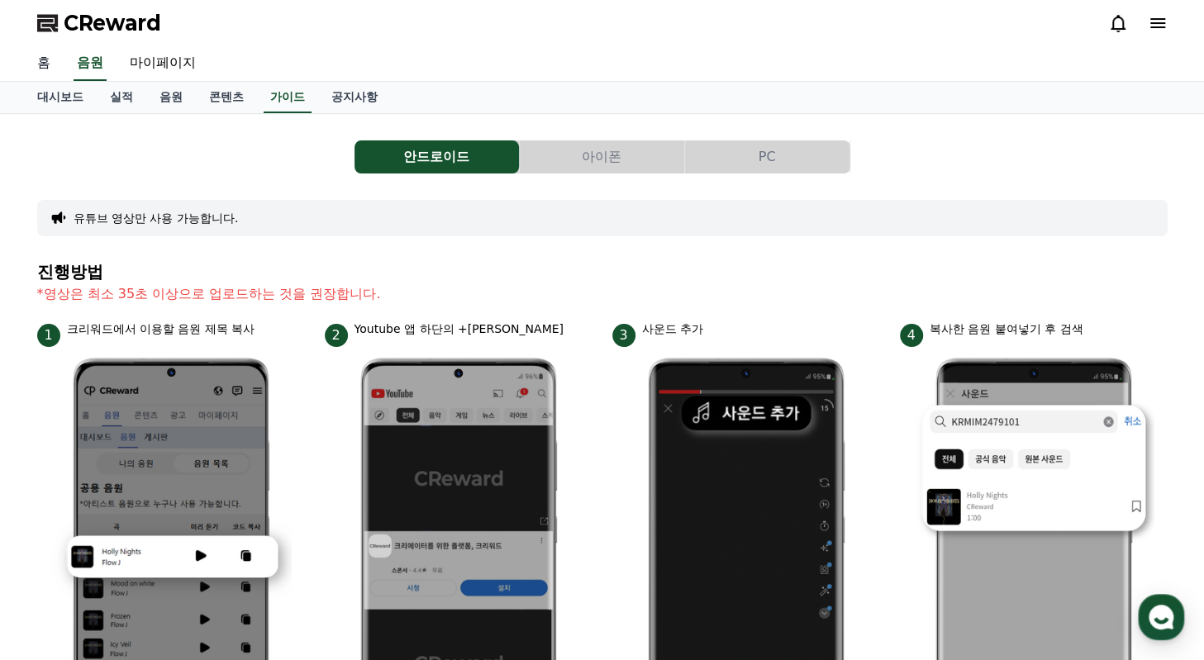
click at [53, 67] on link "홈" at bounding box center [44, 63] width 40 height 35
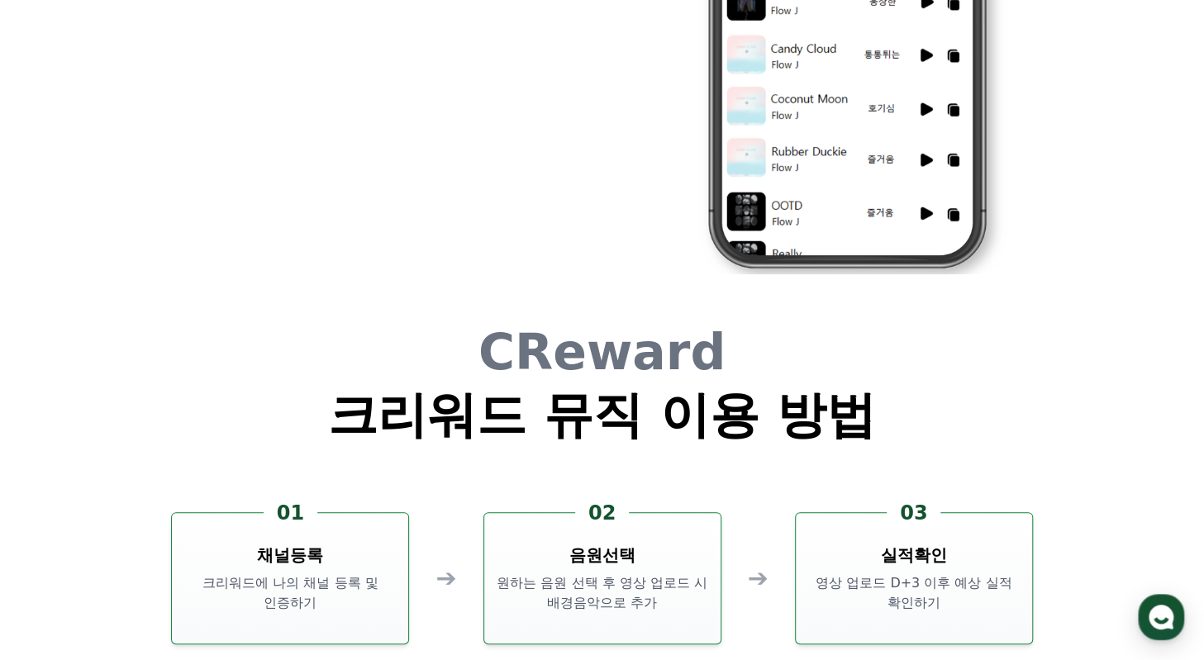
scroll to position [4478, 0]
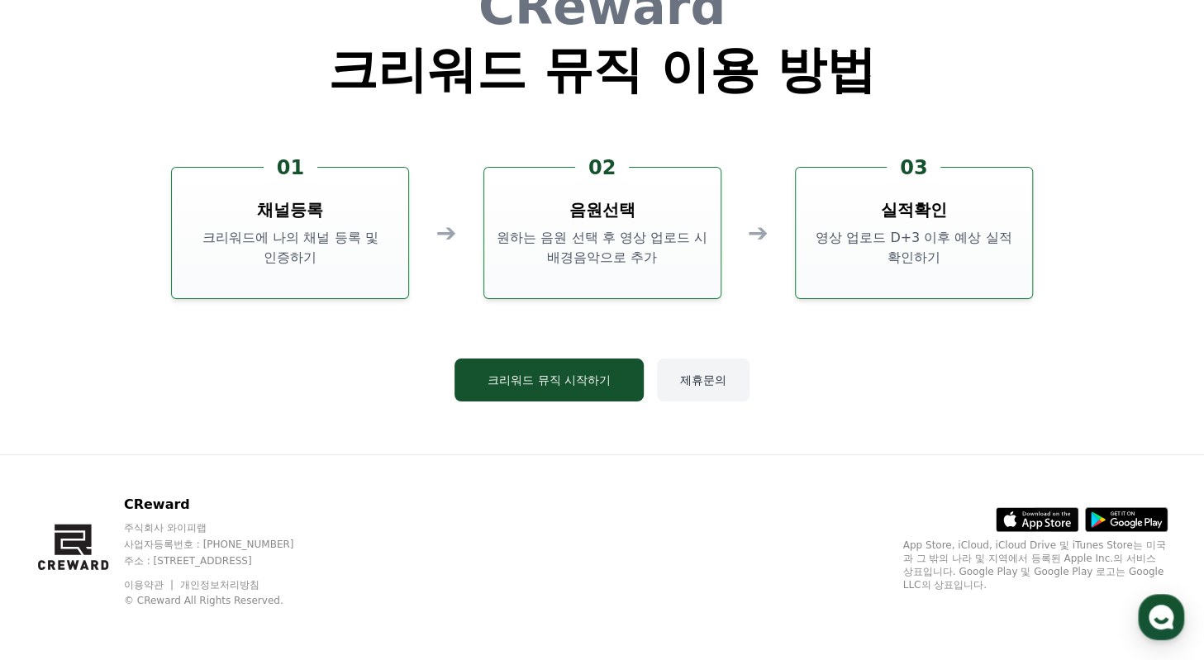
click at [689, 380] on button "제휴문의" at bounding box center [703, 380] width 93 height 43
